Goal: Navigation & Orientation: Find specific page/section

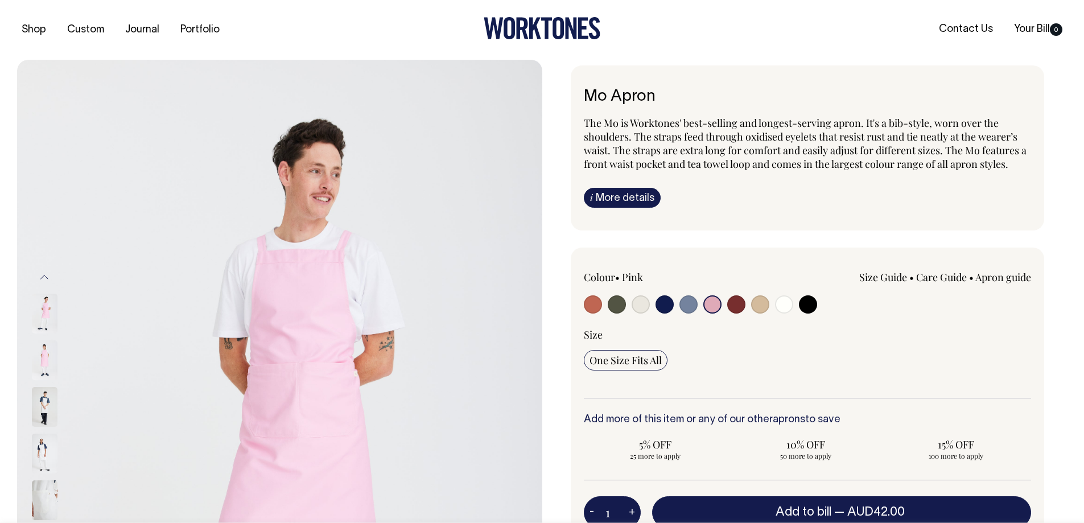
click at [712, 302] on input "radio" at bounding box center [712, 304] width 18 height 18
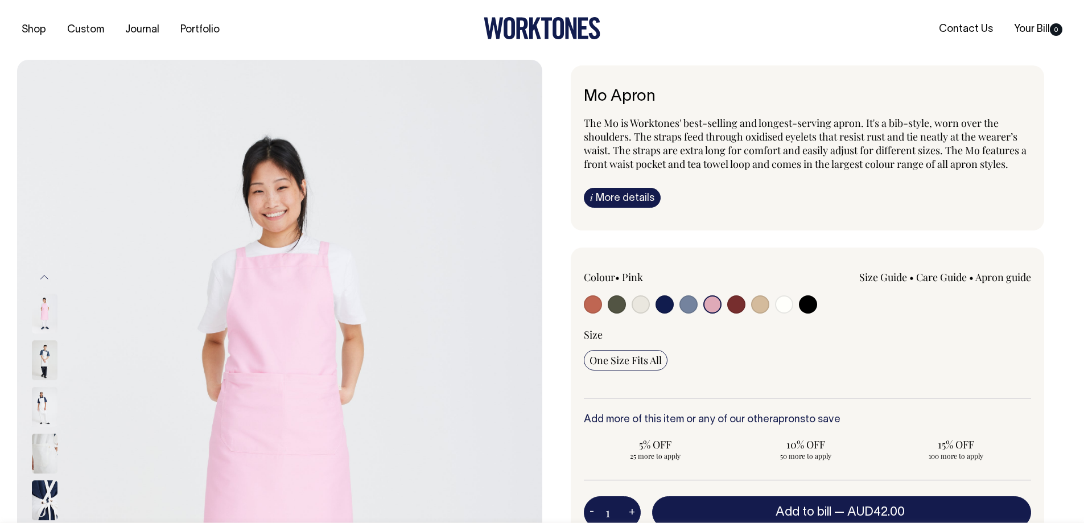
click at [612, 199] on link "i More details" at bounding box center [622, 198] width 77 height 20
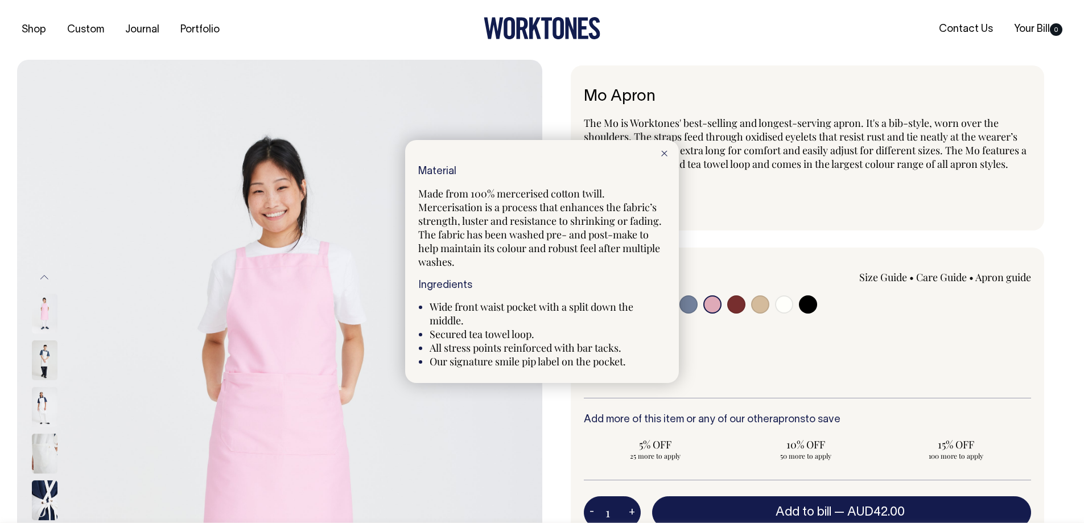
click at [378, 202] on div at bounding box center [542, 261] width 1084 height 523
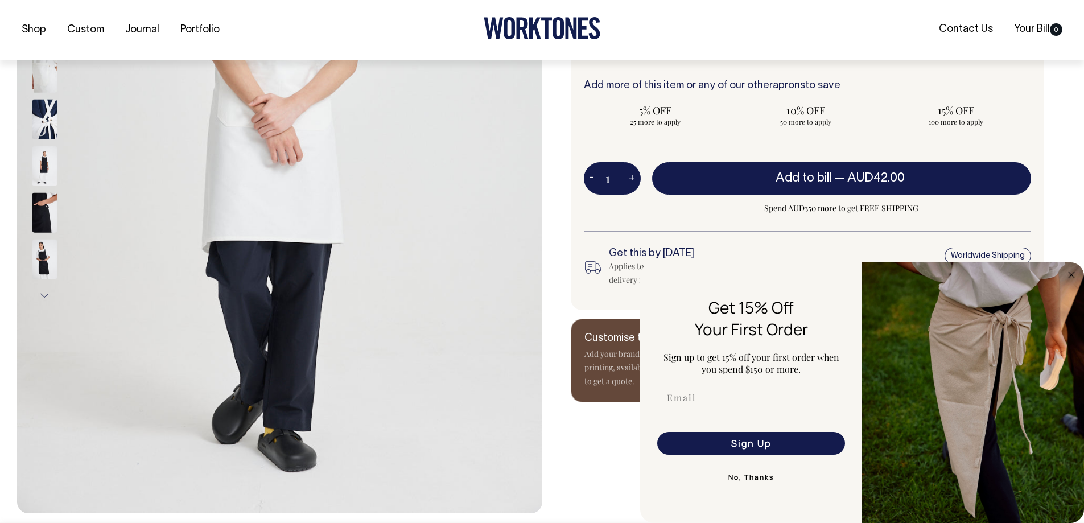
scroll to position [433, 0]
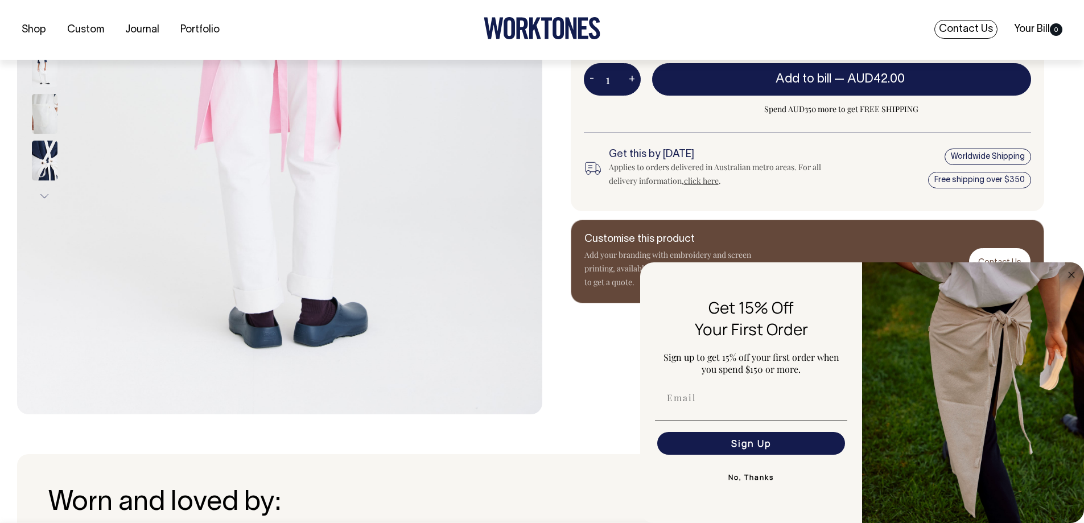
click at [967, 26] on link "Contact Us" at bounding box center [966, 29] width 63 height 19
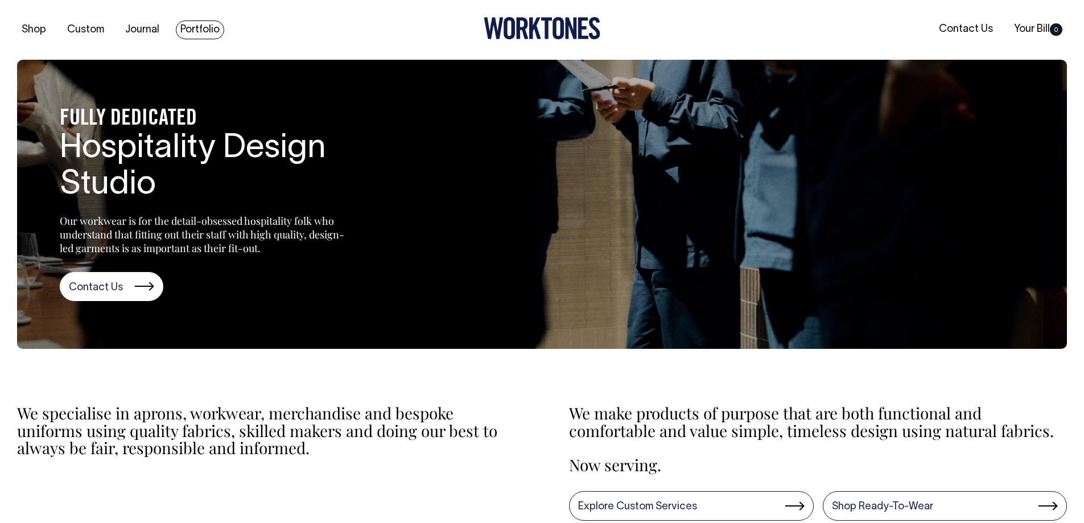
click at [195, 28] on link "Portfolio" at bounding box center [200, 29] width 48 height 19
